Goal: Task Accomplishment & Management: Complete application form

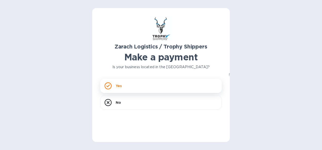
click at [108, 86] on icon at bounding box center [108, 86] width 4 height 3
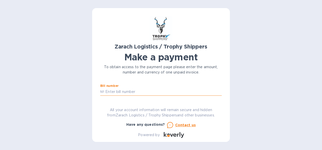
click at [145, 93] on input "text" at bounding box center [162, 92] width 117 height 8
click at [111, 91] on input "text" at bounding box center [162, 92] width 117 height 8
paste input "00169947"
type input "B00169947"
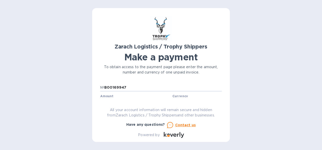
scroll to position [15, 0]
click at [113, 91] on input "text" at bounding box center [136, 92] width 68 height 8
type input "500.00"
click at [122, 89] on input "text" at bounding box center [160, 88] width 121 height 8
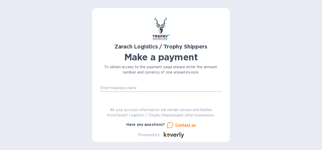
type input "Centeur Imports LLC"
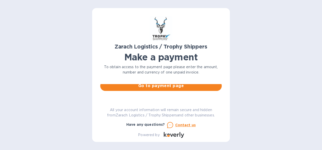
scroll to position [49, 0]
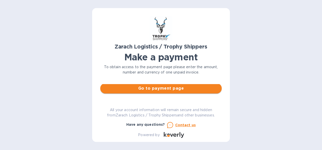
click at [160, 86] on span "Go to payment page" at bounding box center [160, 89] width 113 height 6
